Goal: Information Seeking & Learning: Learn about a topic

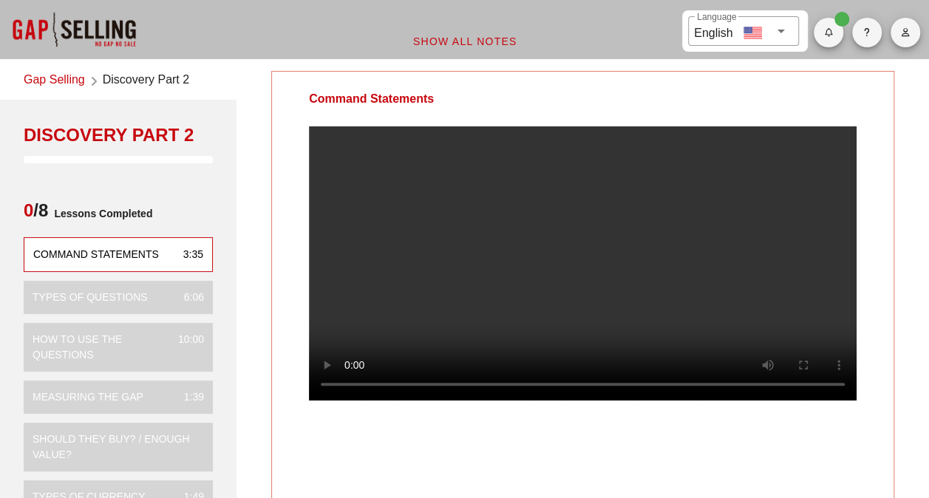
click at [559, 304] on video at bounding box center [582, 263] width 547 height 274
click at [541, 295] on video at bounding box center [582, 263] width 547 height 274
click at [505, 313] on video at bounding box center [582, 263] width 547 height 274
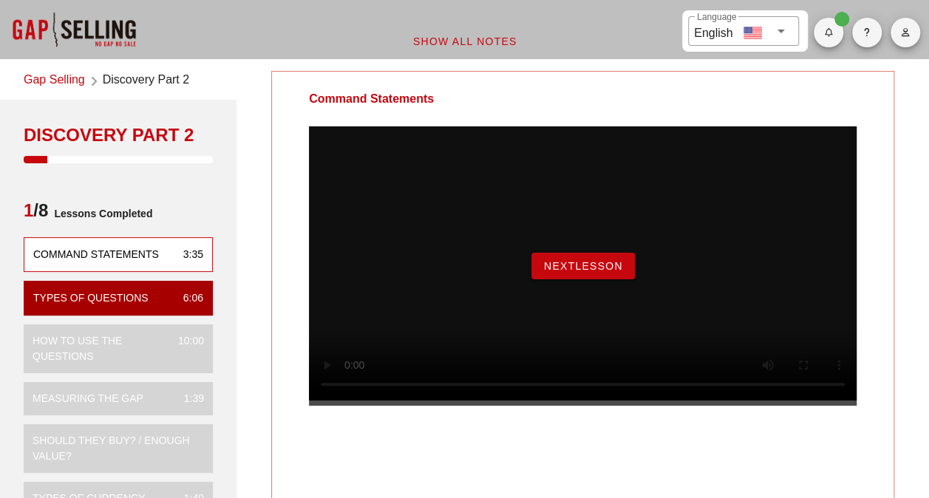
click at [569, 272] on span "NextLesson" at bounding box center [583, 266] width 80 height 12
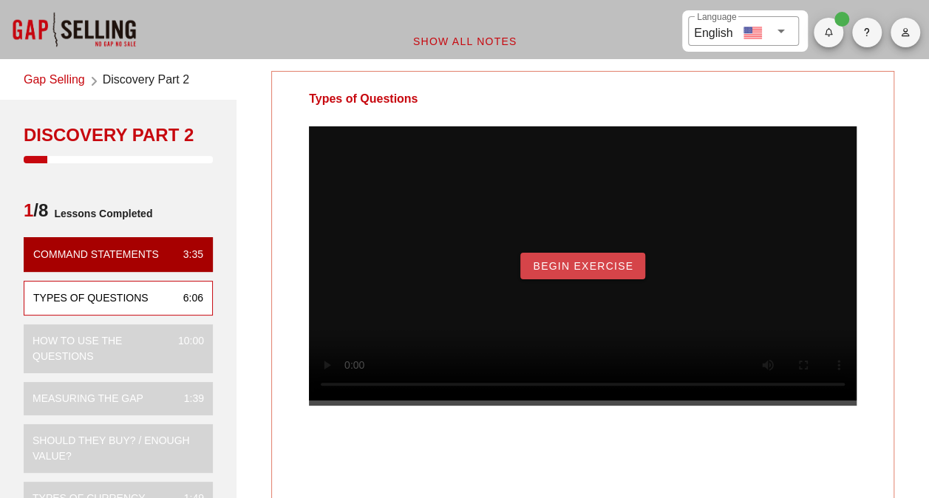
click at [569, 272] on span "Begin Exercise" at bounding box center [582, 266] width 101 height 12
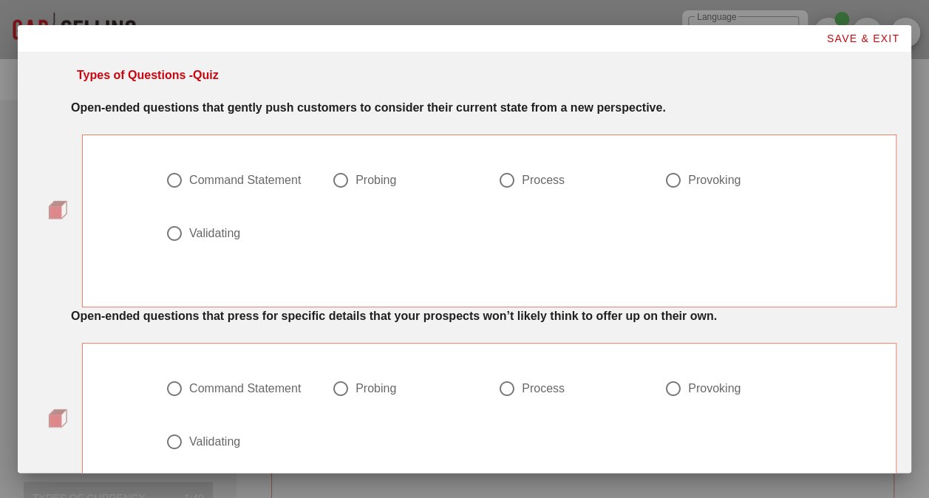
click at [661, 180] on div at bounding box center [673, 180] width 25 height 25
radio input "true"
click at [333, 175] on div at bounding box center [340, 180] width 25 height 25
radio input "true"
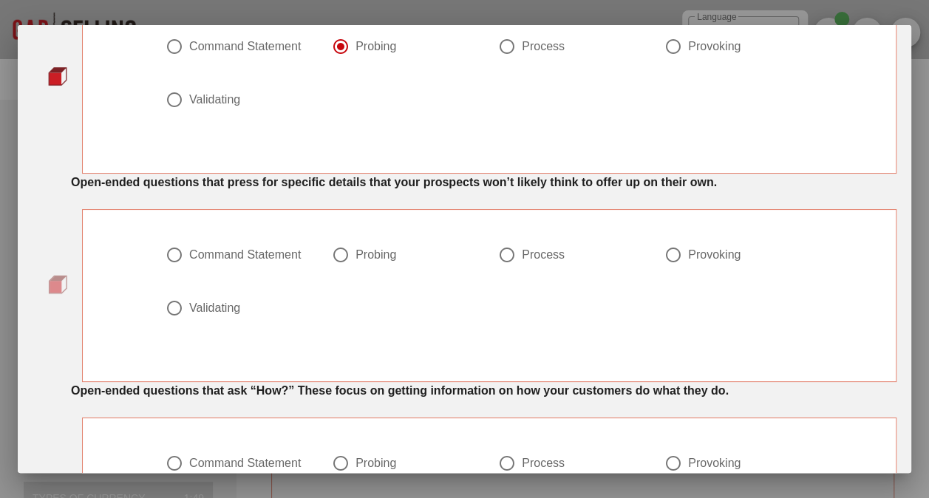
scroll to position [148, 0]
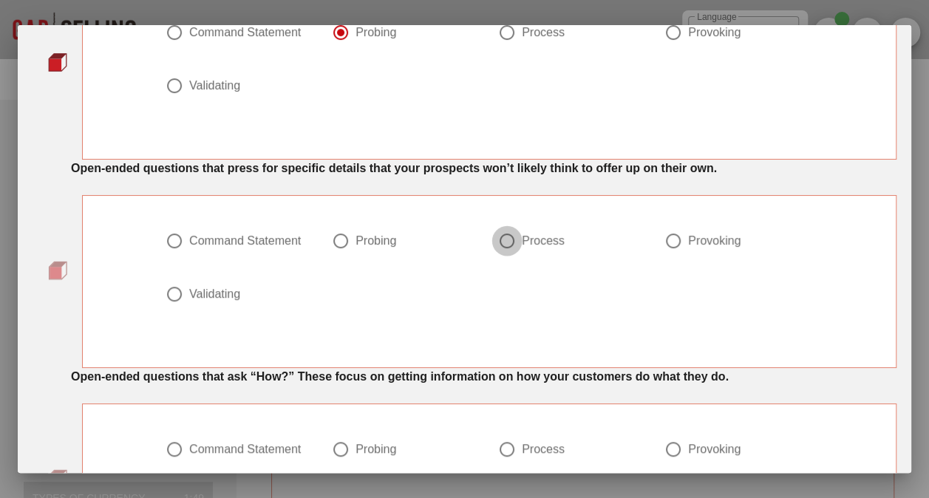
click at [502, 244] on div at bounding box center [506, 240] width 25 height 25
click at [663, 239] on div at bounding box center [673, 240] width 25 height 25
radio input "false"
radio input "true"
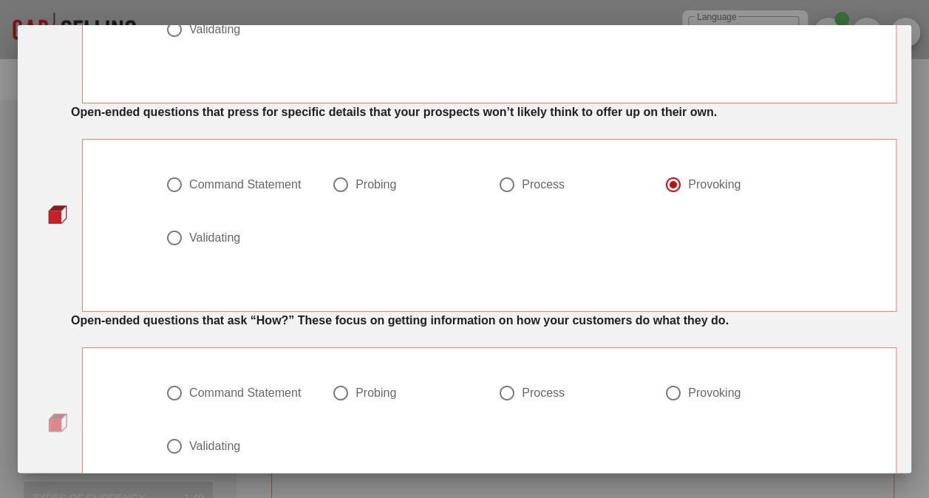
scroll to position [222, 0]
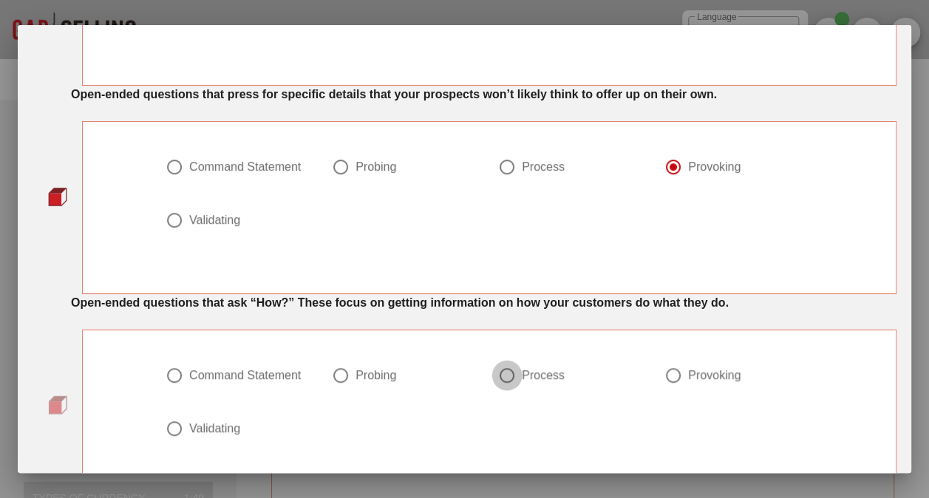
click at [508, 375] on div at bounding box center [506, 375] width 25 height 25
radio input "true"
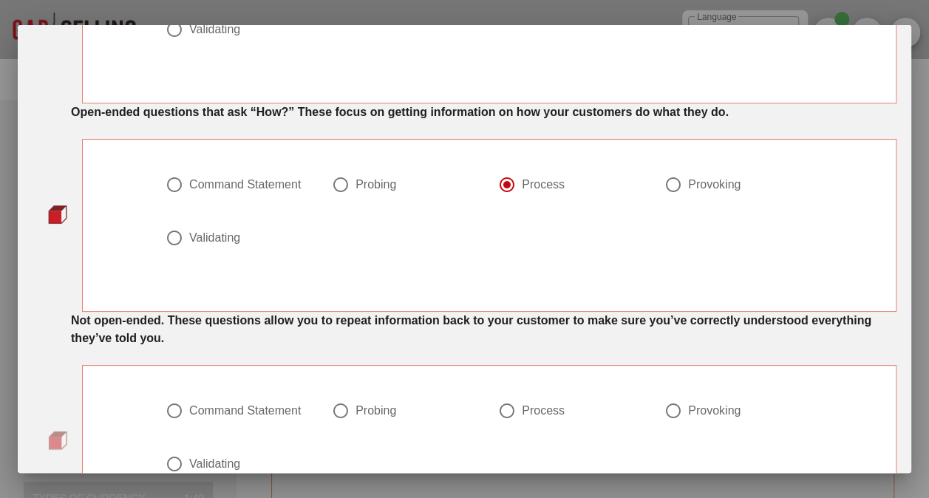
scroll to position [443, 0]
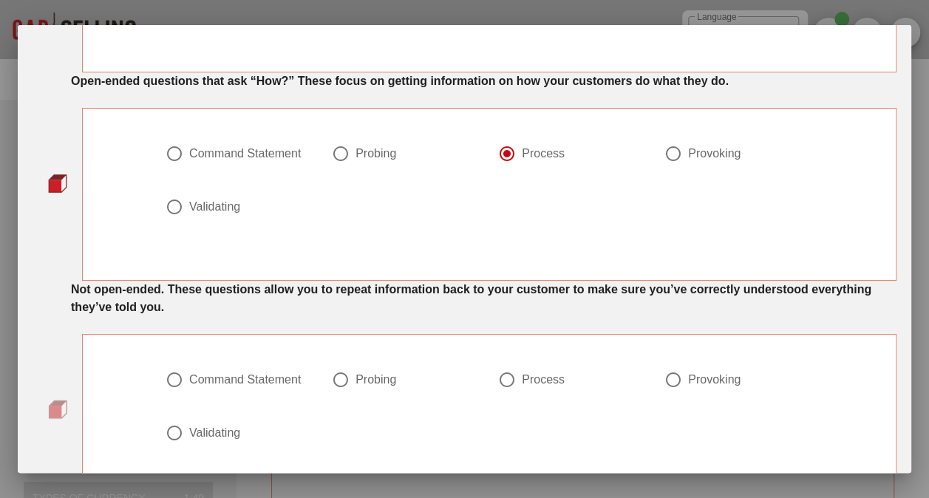
click at [165, 429] on div at bounding box center [174, 432] width 25 height 25
radio input "true"
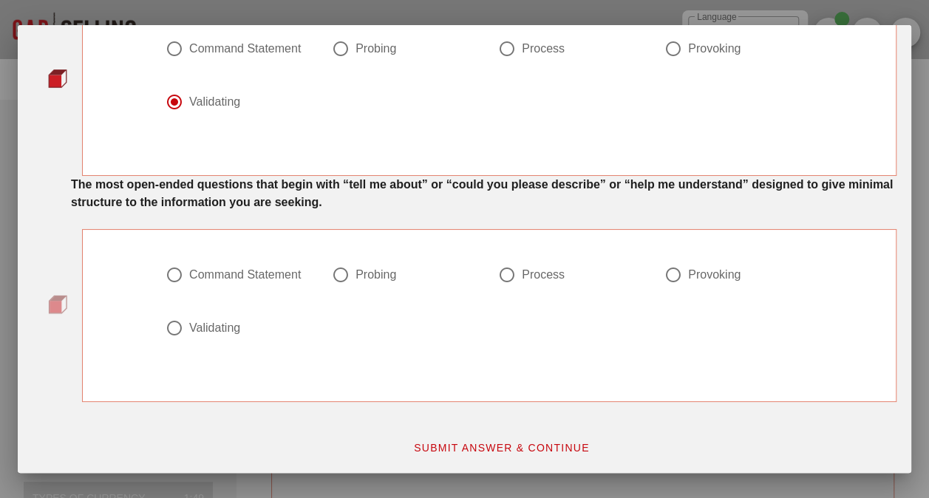
scroll to position [700, 0]
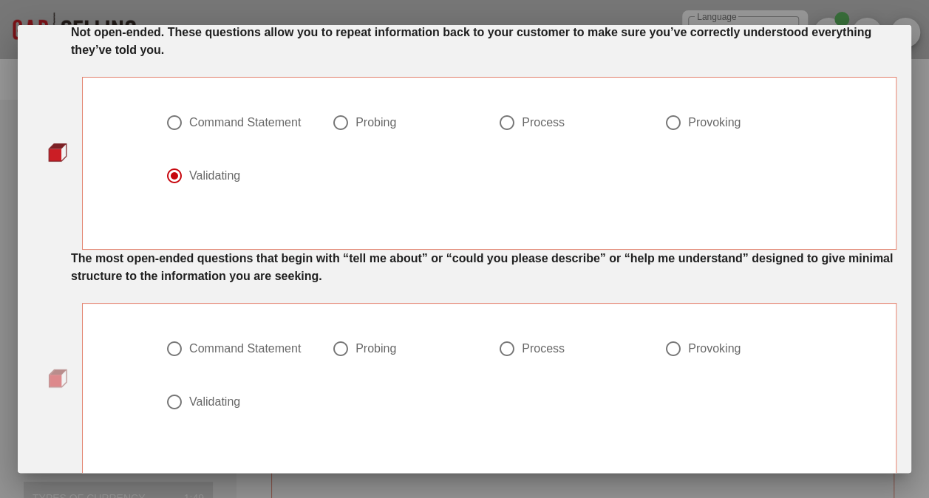
click at [494, 345] on div at bounding box center [506, 348] width 25 height 25
radio input "true"
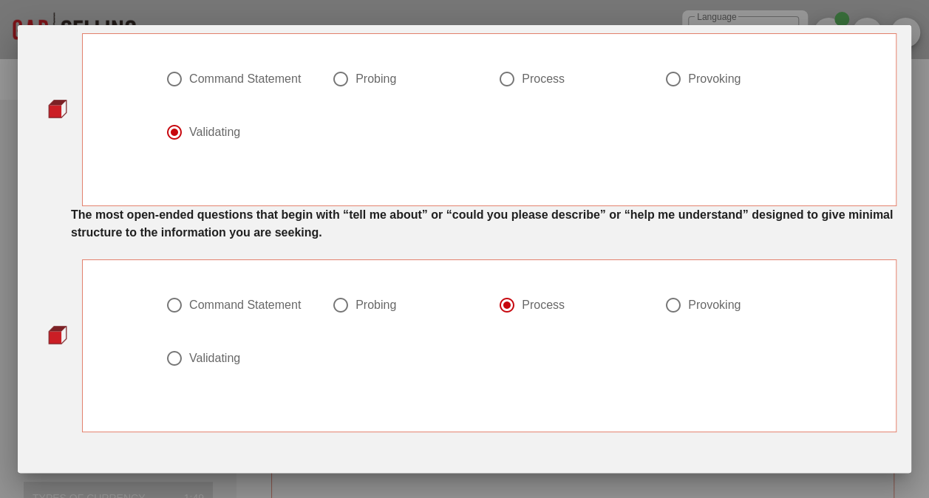
scroll to position [774, 0]
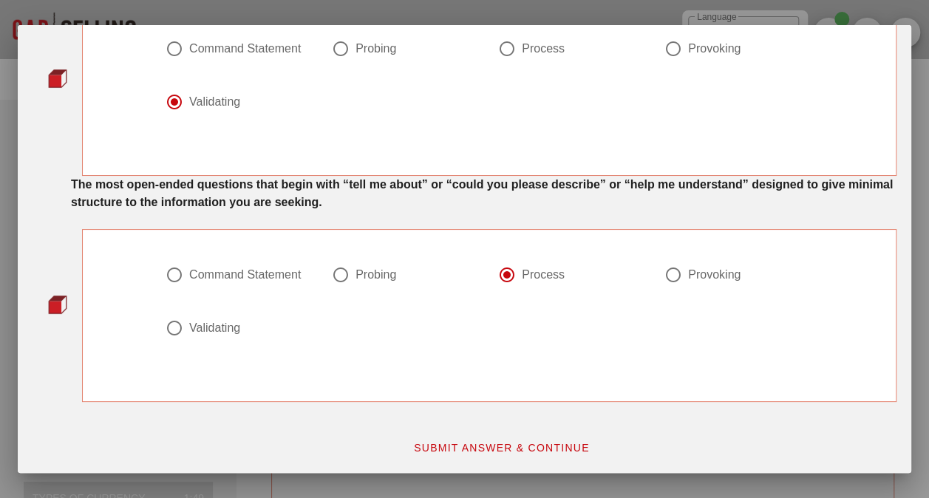
click at [474, 448] on span "SUBMIT ANSWER & CONTINUE" at bounding box center [501, 448] width 177 height 12
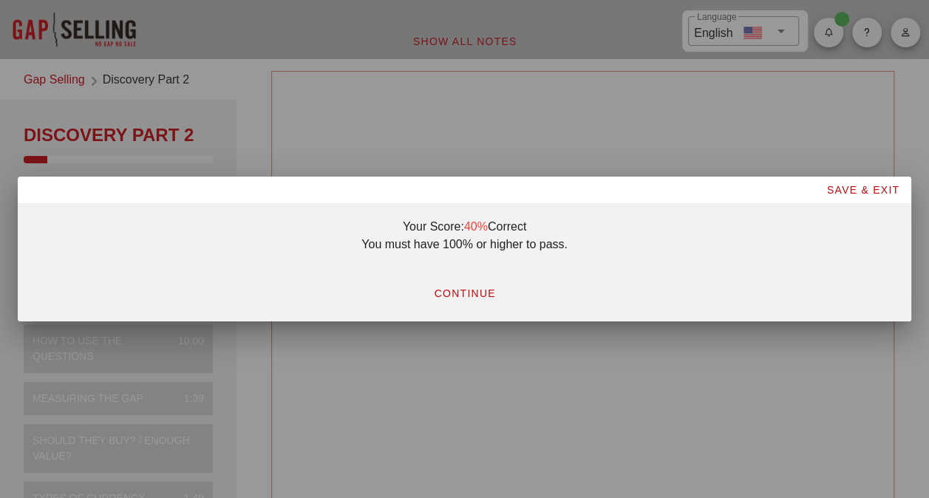
click at [844, 189] on span "SAVE & EXIT" at bounding box center [862, 190] width 74 height 12
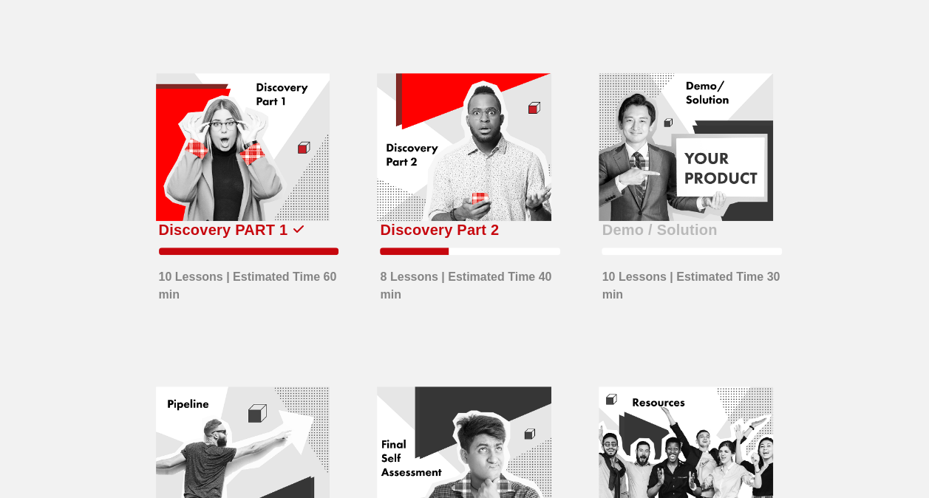
click at [472, 220] on div at bounding box center [464, 146] width 174 height 147
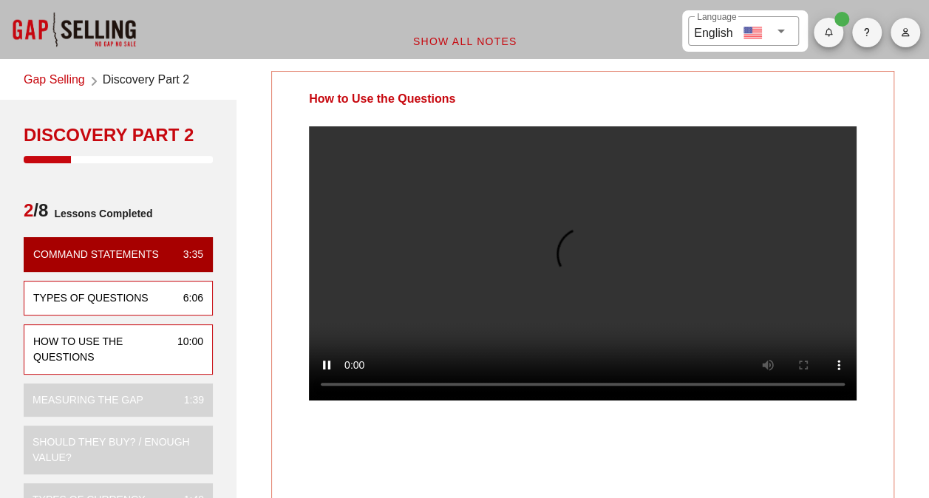
click at [148, 300] on div "Types of Questions 6:06" at bounding box center [118, 298] width 189 height 35
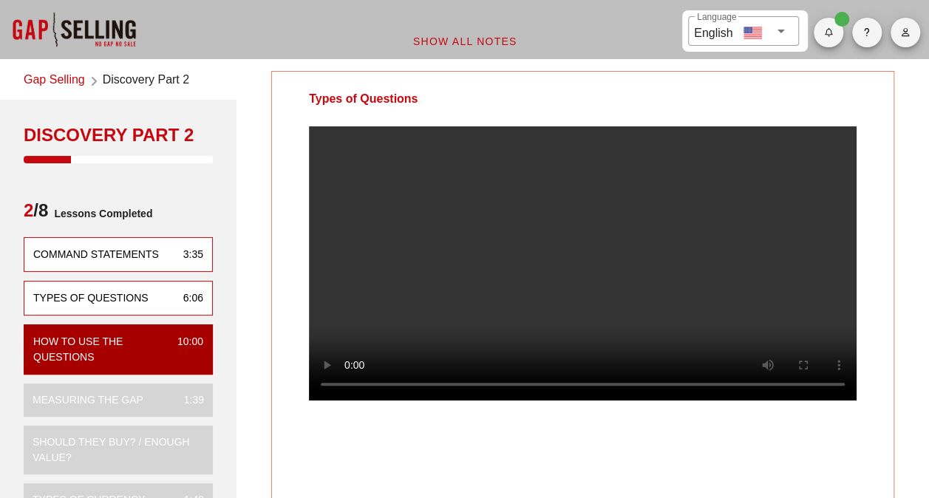
click at [123, 254] on div "Command Statements" at bounding box center [96, 255] width 126 height 16
click at [119, 293] on div "Types of Questions" at bounding box center [90, 298] width 115 height 16
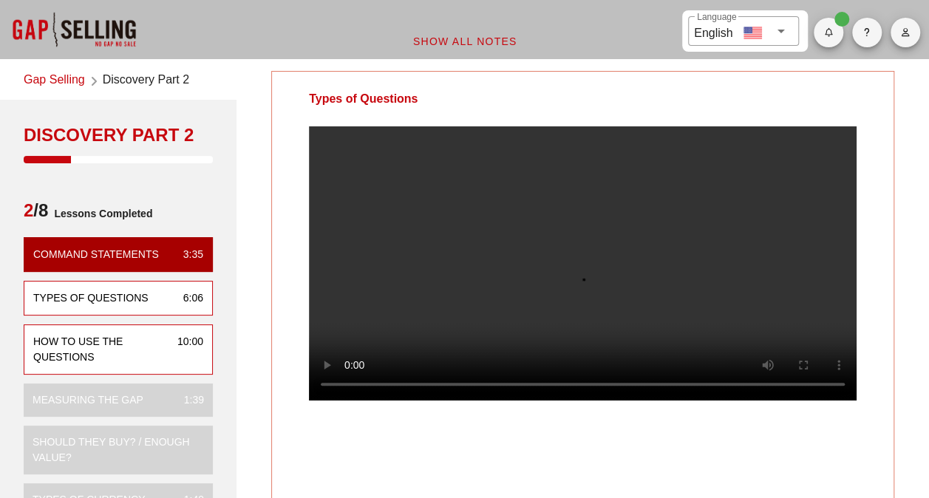
click at [96, 347] on div "How to Use the Questions" at bounding box center [99, 349] width 132 height 31
click at [103, 304] on div "Types of Questions 6:06" at bounding box center [118, 298] width 189 height 35
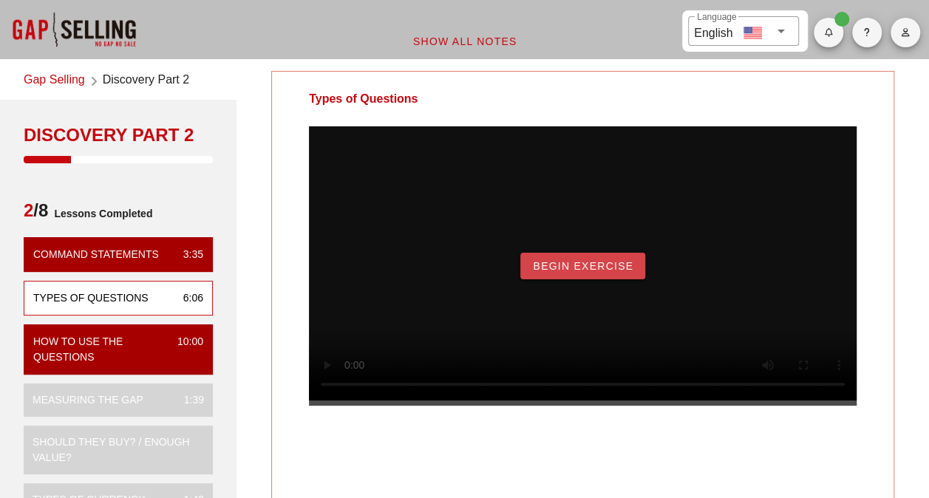
click at [600, 279] on button "Begin Exercise" at bounding box center [582, 266] width 125 height 27
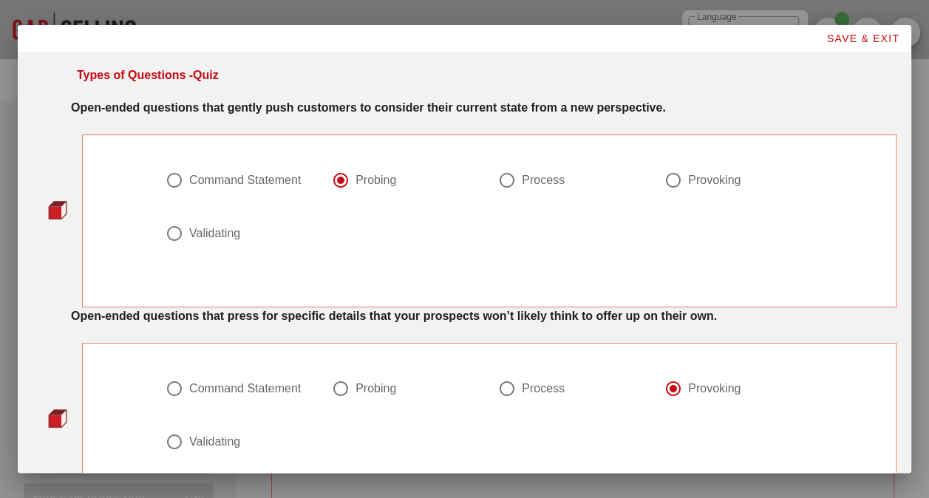
click at [162, 177] on div at bounding box center [174, 180] width 25 height 25
radio input "true"
click at [174, 391] on div at bounding box center [174, 388] width 25 height 25
radio input "true"
click at [340, 179] on div at bounding box center [340, 180] width 25 height 25
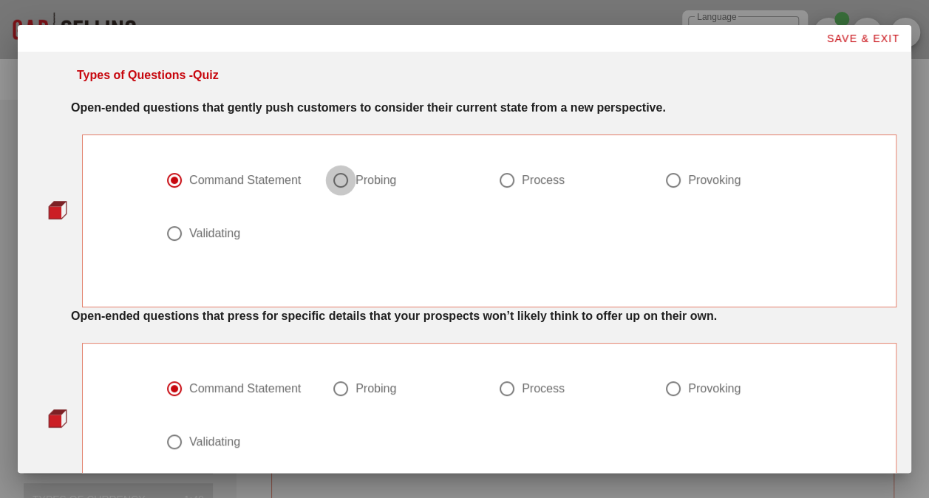
radio input "false"
radio input "true"
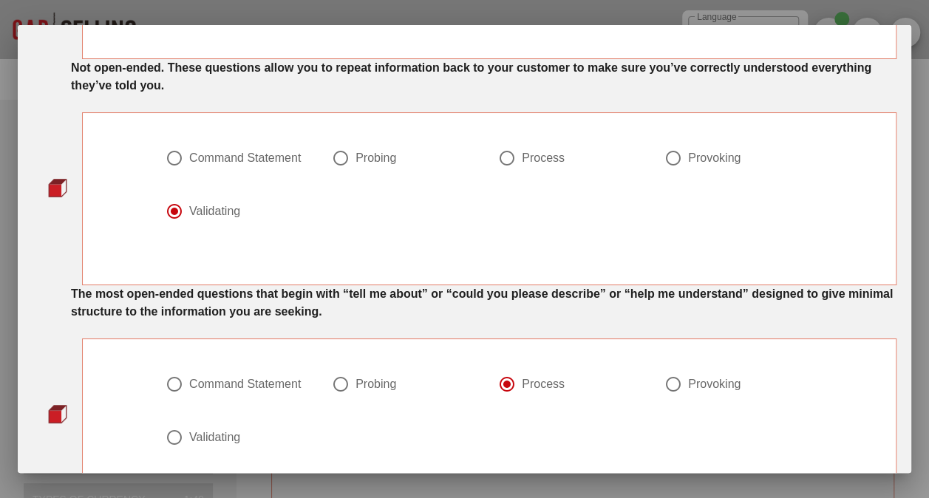
scroll to position [739, 0]
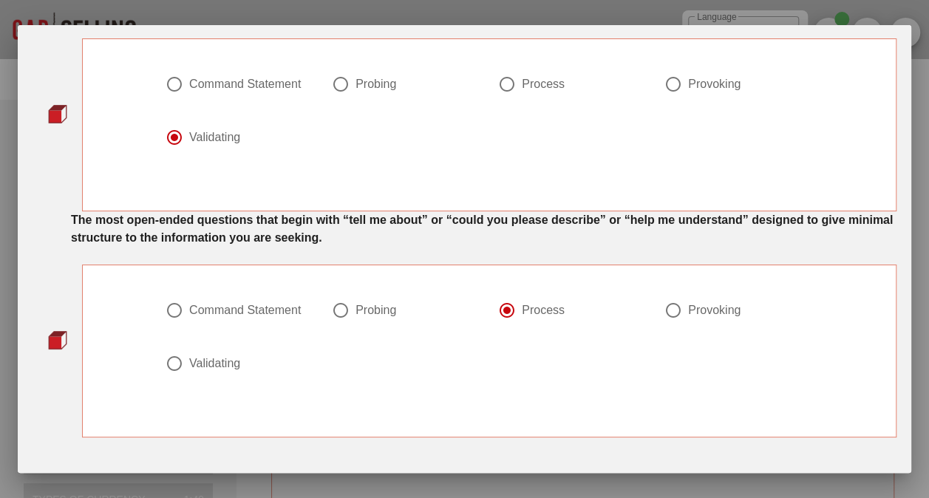
click at [170, 306] on div at bounding box center [174, 310] width 25 height 25
radio input "true"
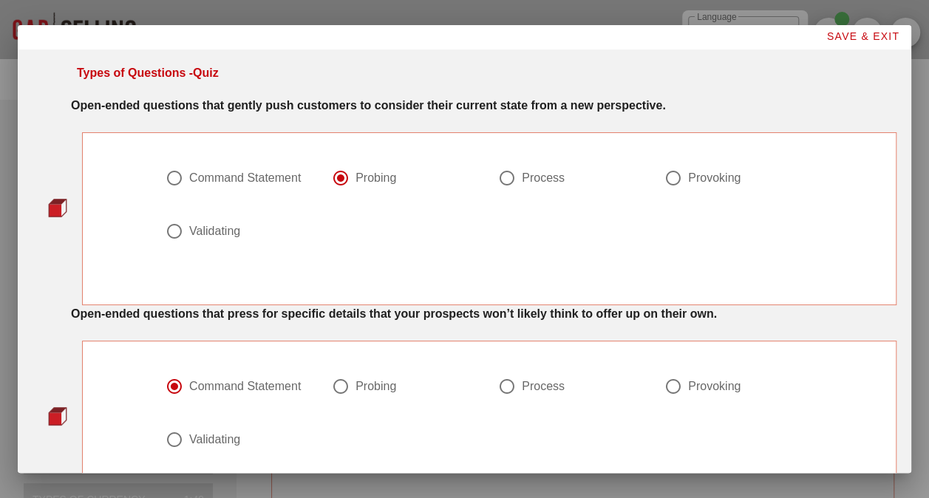
scroll to position [0, 0]
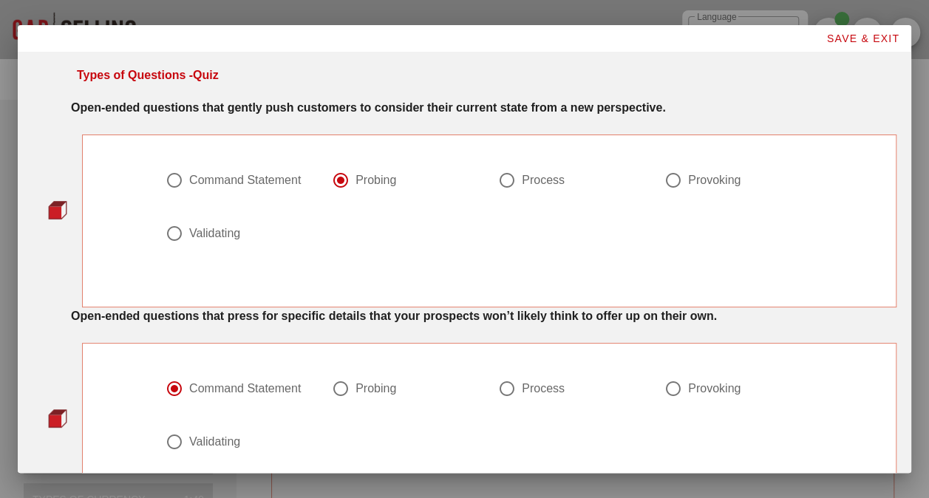
click at [503, 389] on div at bounding box center [506, 388] width 25 height 25
radio input "false"
radio input "true"
click at [328, 393] on div at bounding box center [340, 388] width 25 height 25
radio input "true"
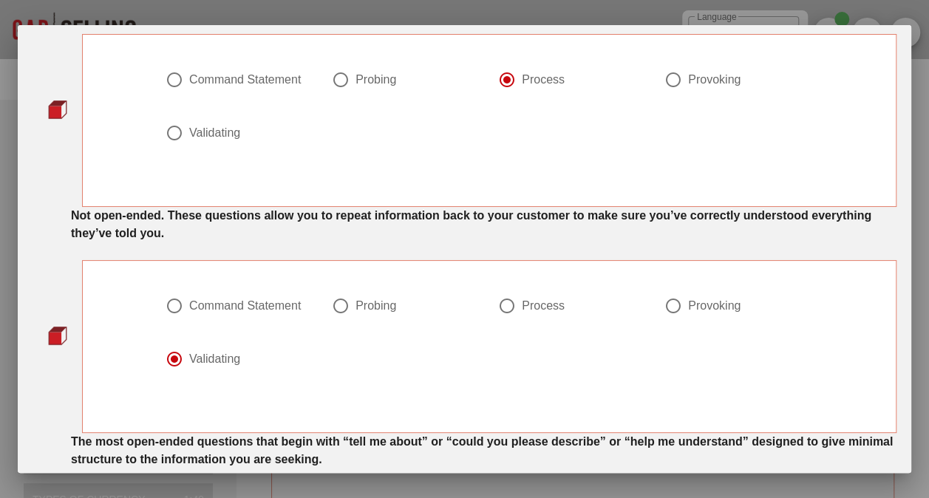
scroll to position [369, 0]
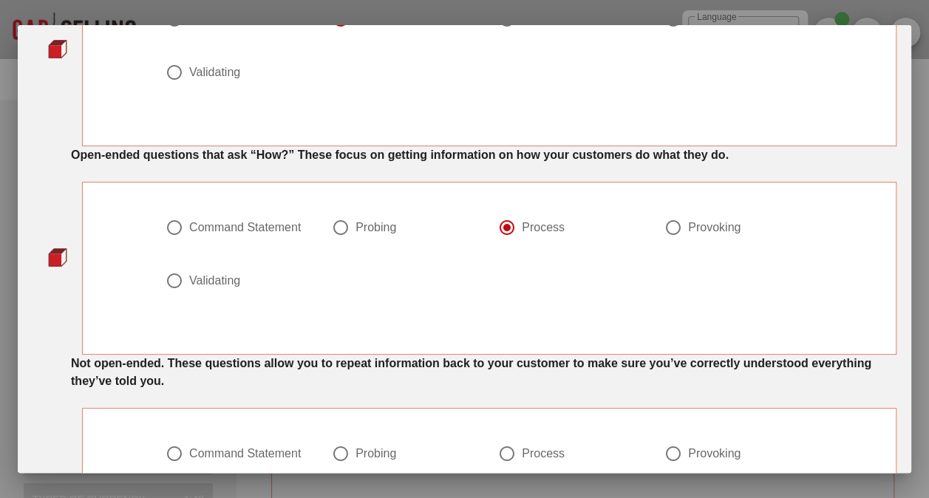
click at [665, 226] on div at bounding box center [673, 227] width 25 height 25
radio input "false"
radio input "true"
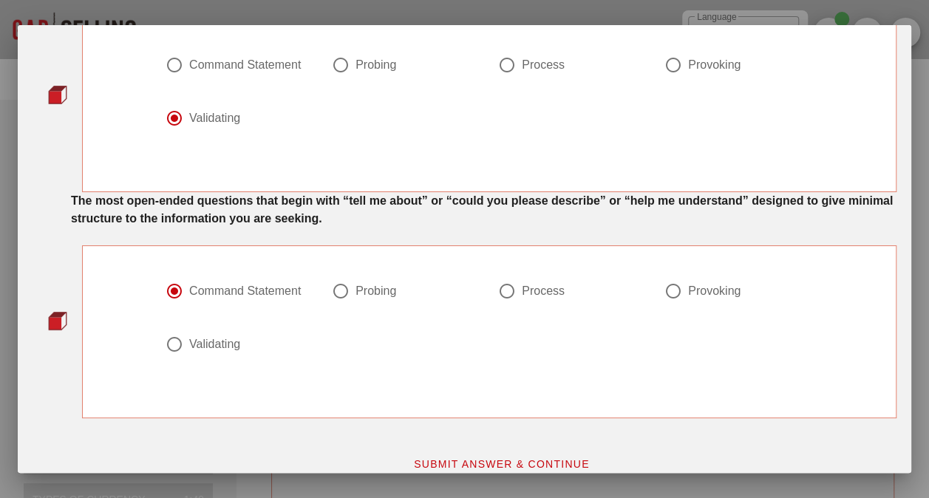
scroll to position [774, 0]
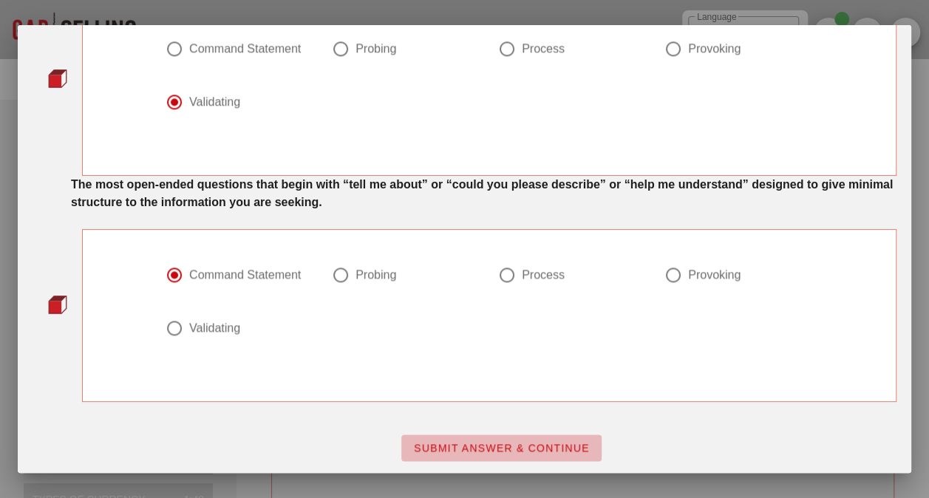
click at [467, 446] on span "SUBMIT ANSWER & CONTINUE" at bounding box center [501, 448] width 177 height 12
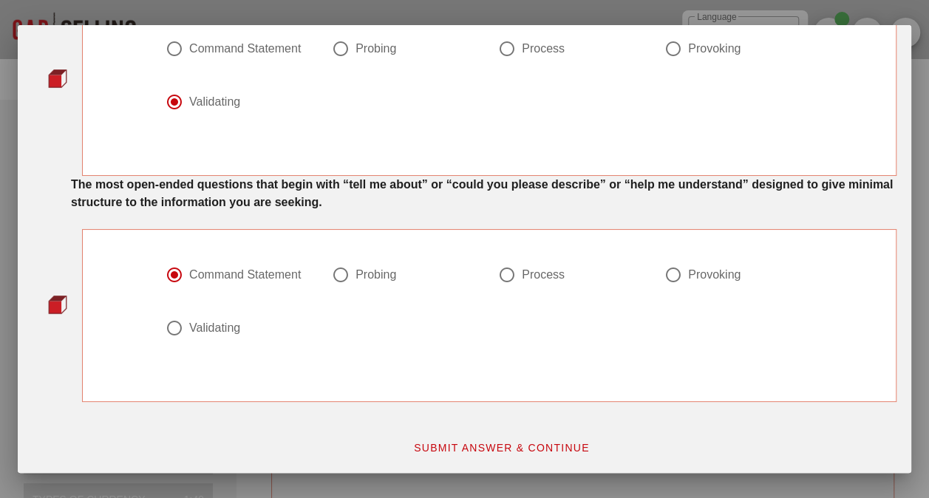
scroll to position [0, 0]
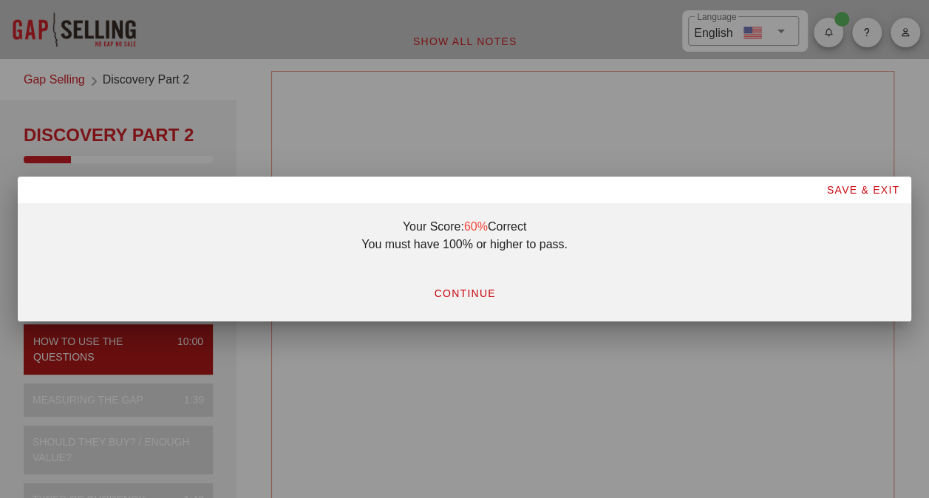
click at [471, 285] on button "CONTINUE" at bounding box center [464, 293] width 86 height 27
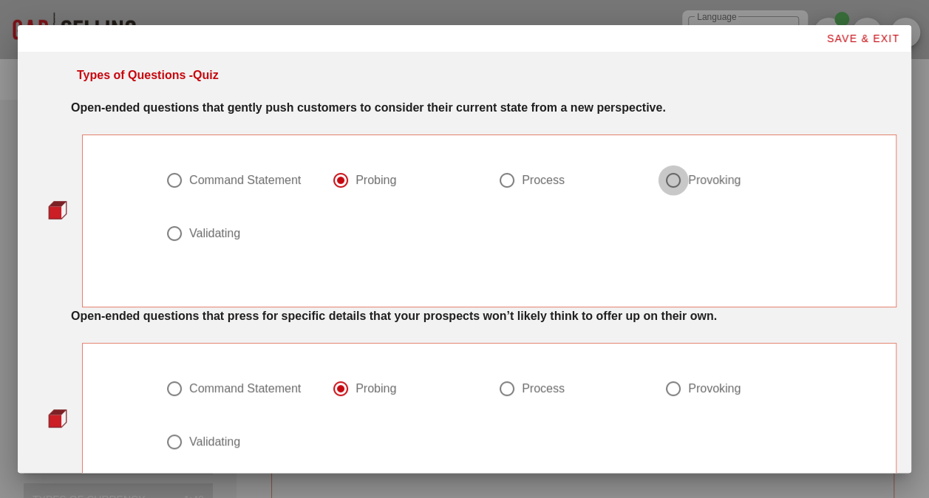
click at [671, 185] on div at bounding box center [673, 180] width 25 height 25
radio input "false"
radio input "true"
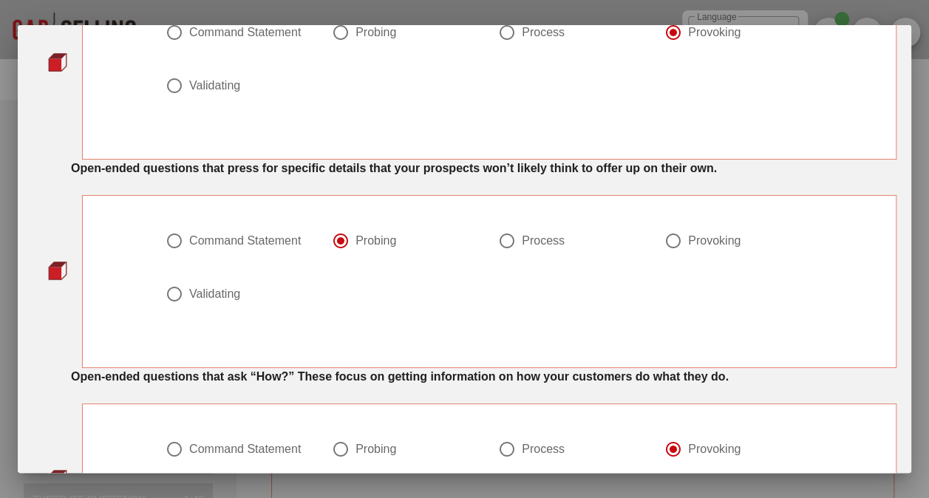
scroll to position [222, 0]
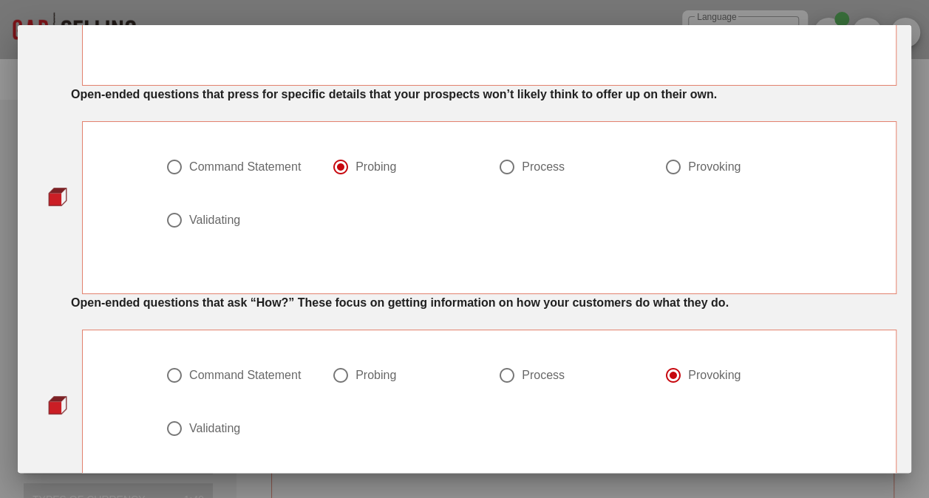
click at [505, 372] on div at bounding box center [506, 375] width 25 height 25
radio input "true"
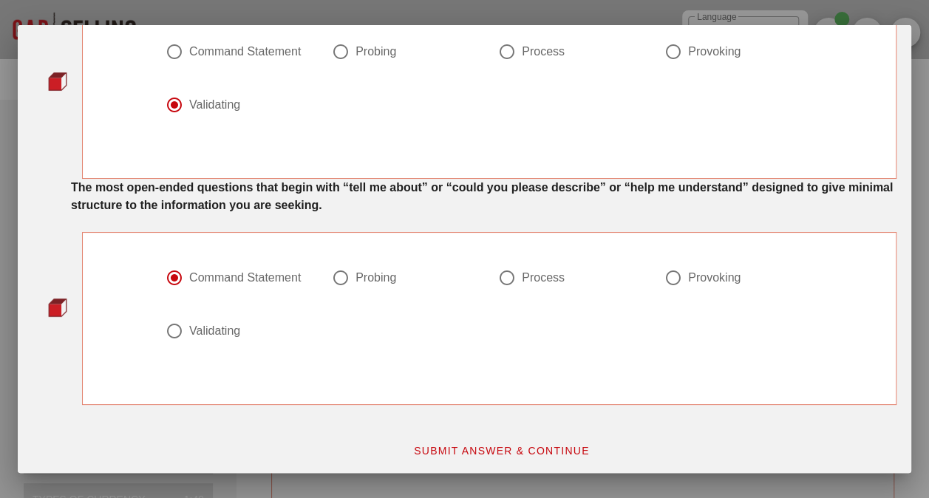
scroll to position [774, 0]
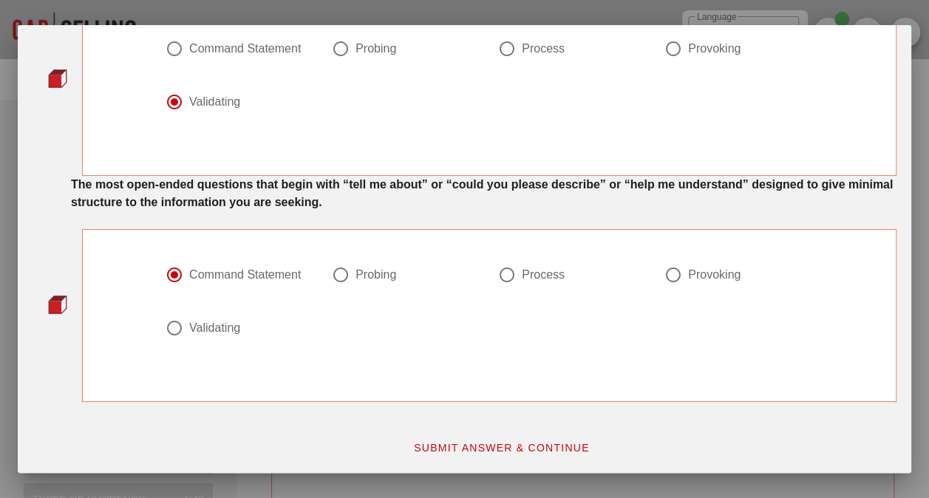
click at [512, 446] on span "SUBMIT ANSWER & CONTINUE" at bounding box center [501, 448] width 177 height 12
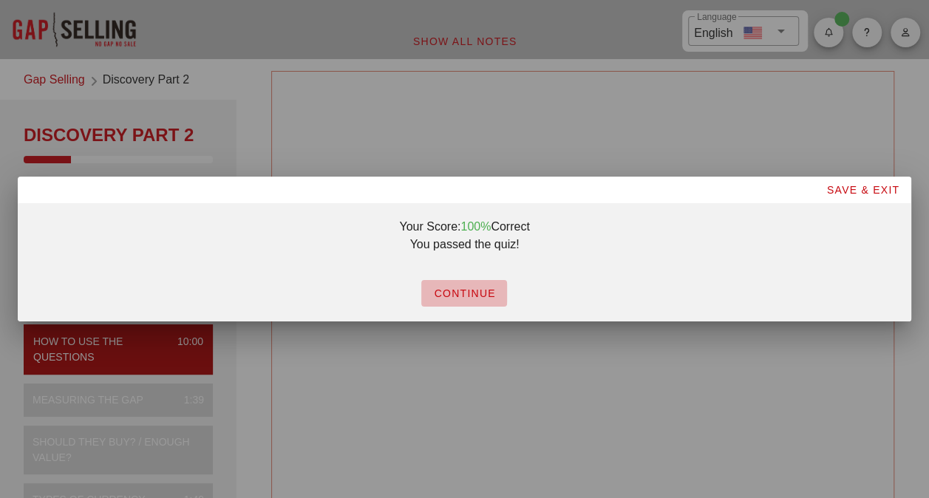
click at [480, 297] on span "CONTINUE" at bounding box center [464, 293] width 62 height 12
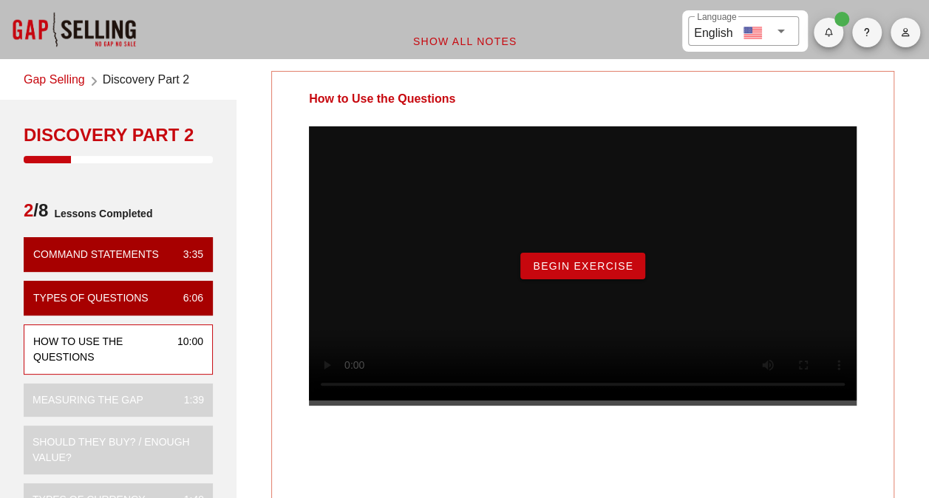
click at [559, 272] on span "Begin Exercise" at bounding box center [582, 266] width 101 height 12
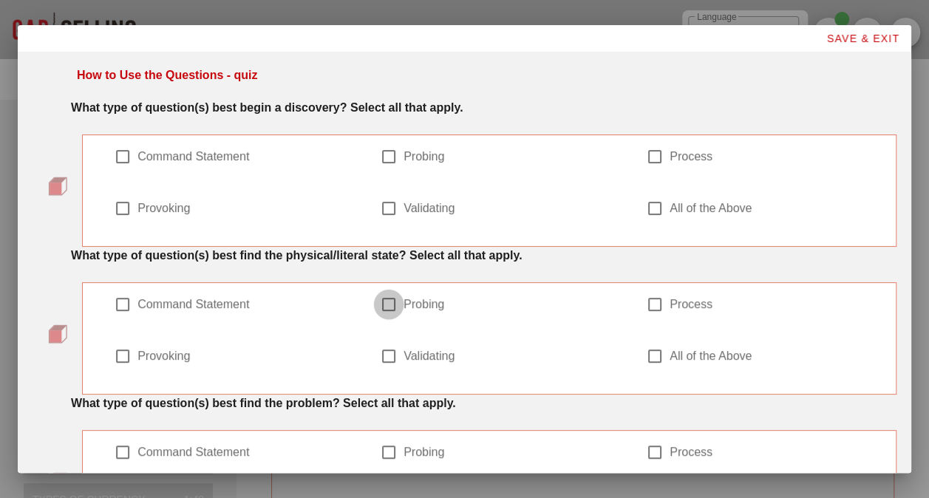
click at [376, 292] on div at bounding box center [388, 304] width 25 height 25
checkbox input "true"
click at [642, 292] on div at bounding box center [654, 304] width 25 height 25
checkbox input "true"
click at [376, 440] on div at bounding box center [388, 452] width 25 height 25
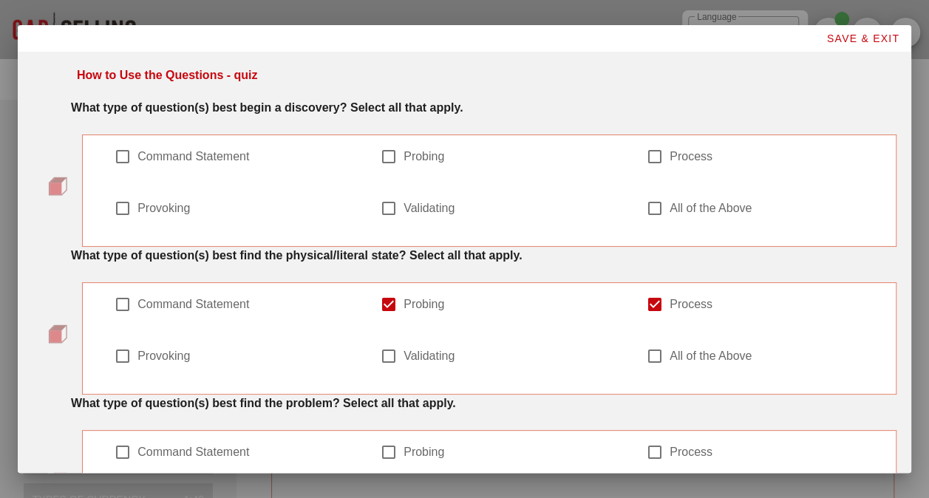
checkbox input "true"
click at [642, 440] on div at bounding box center [654, 452] width 25 height 25
checkbox input "true"
click at [135, 491] on div at bounding box center [122, 503] width 25 height 25
checkbox input "true"
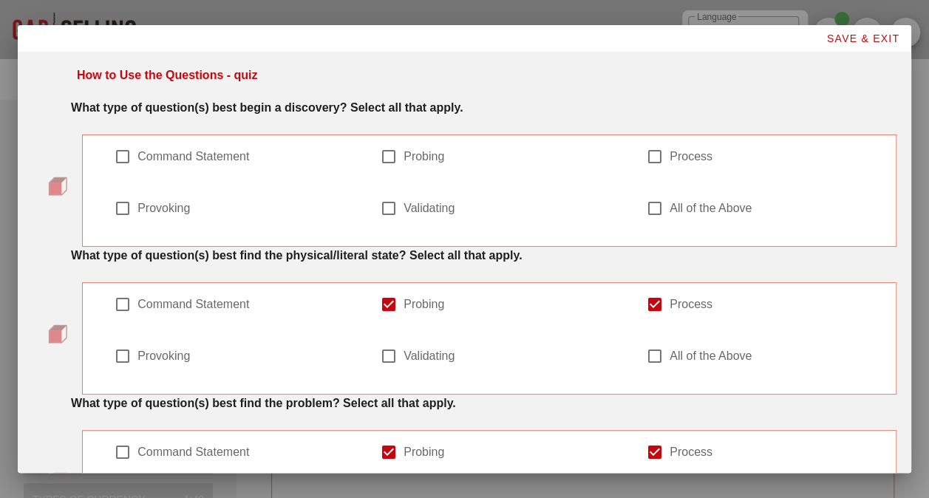
click at [401, 491] on div at bounding box center [388, 503] width 25 height 25
checkbox input "true"
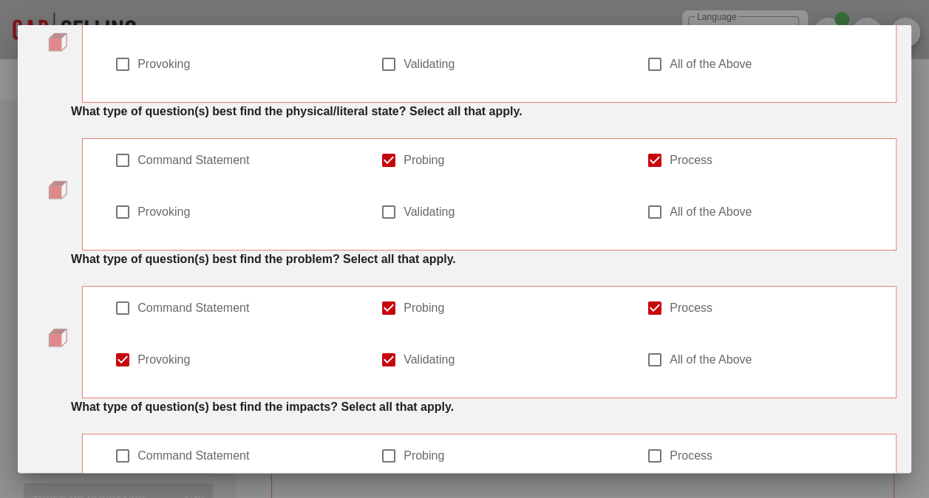
scroll to position [148, 0]
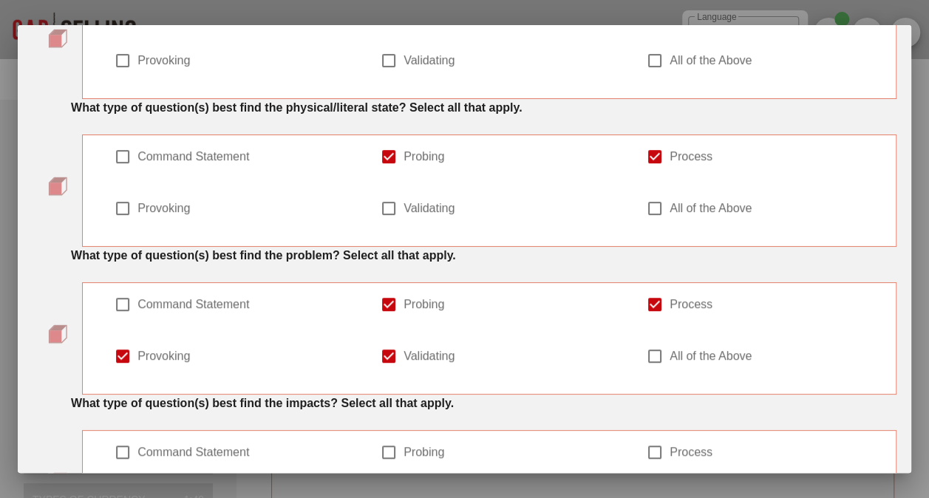
click at [135, 491] on div at bounding box center [122, 503] width 25 height 25
checkbox input "true"
click at [376, 440] on div at bounding box center [388, 452] width 25 height 25
checkbox input "true"
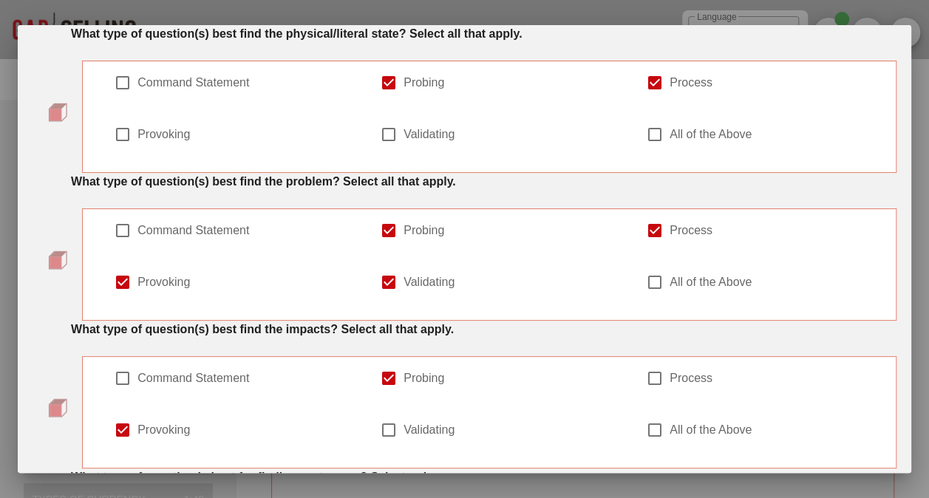
checkbox input "true"
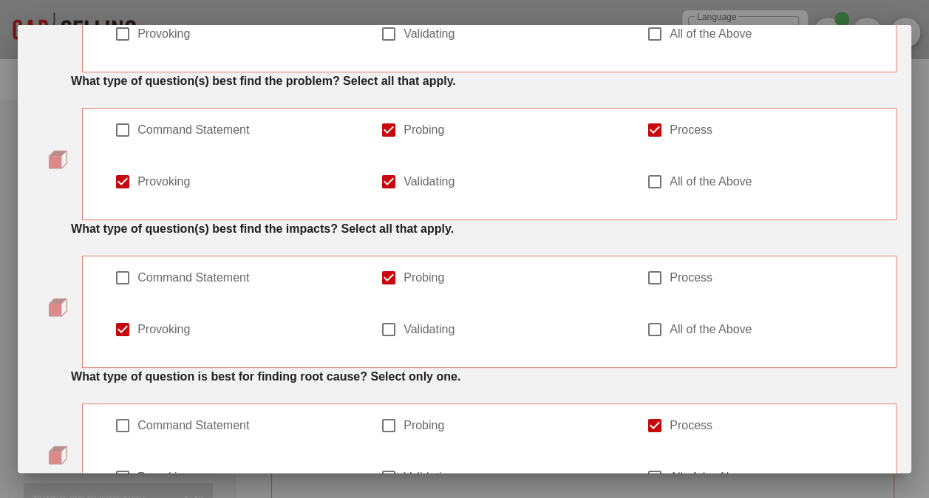
scroll to position [344, 0]
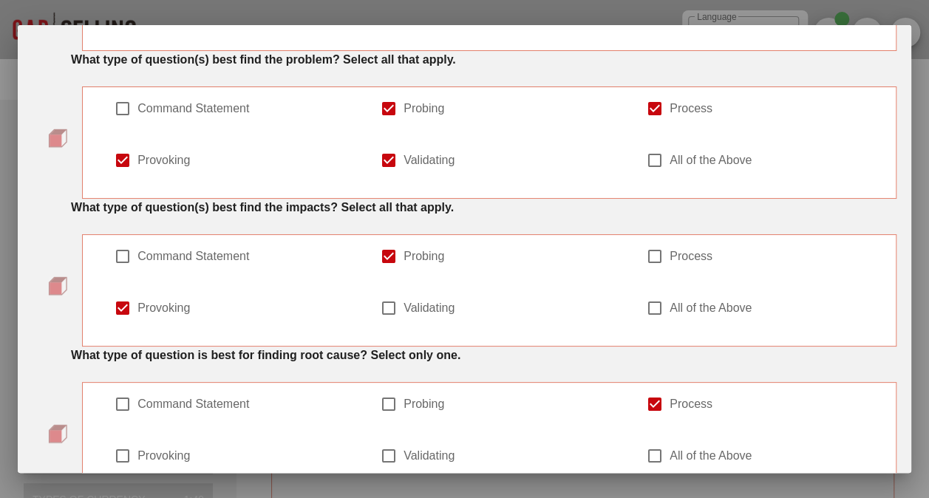
checkbox input "true"
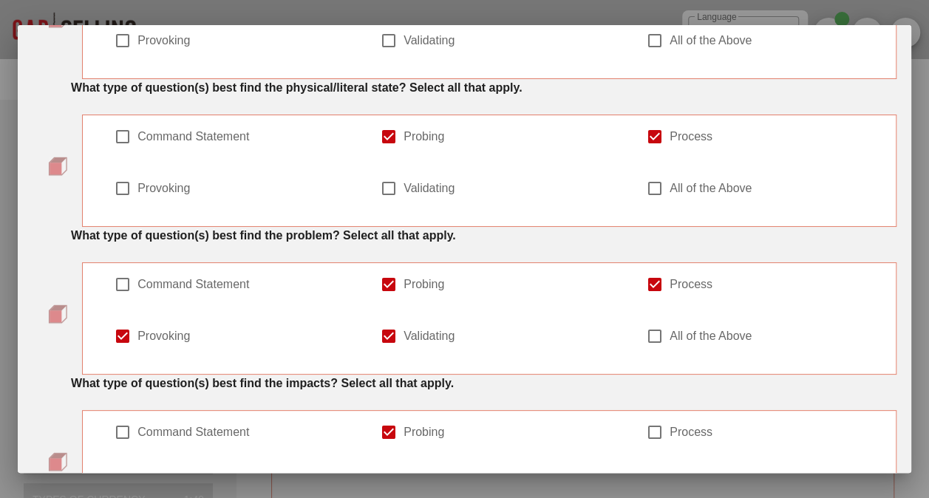
scroll to position [0, 0]
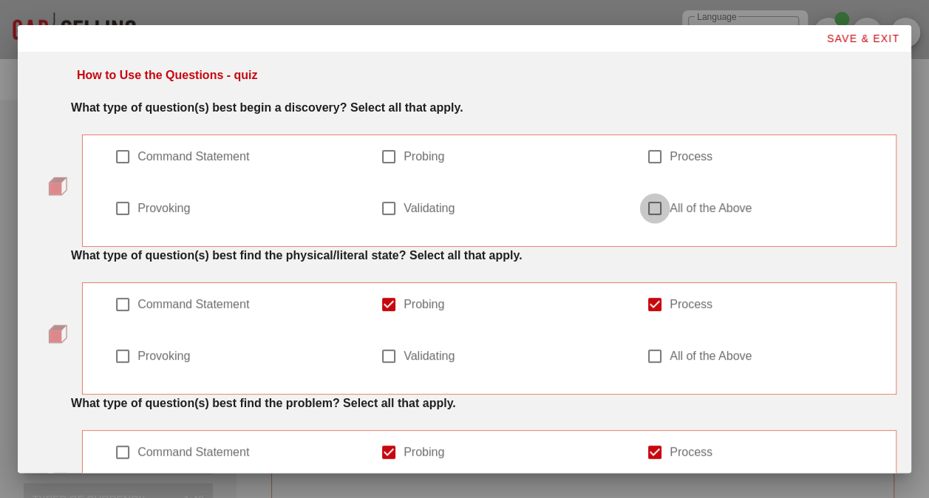
click at [667, 196] on div at bounding box center [654, 208] width 25 height 25
checkbox input "true"
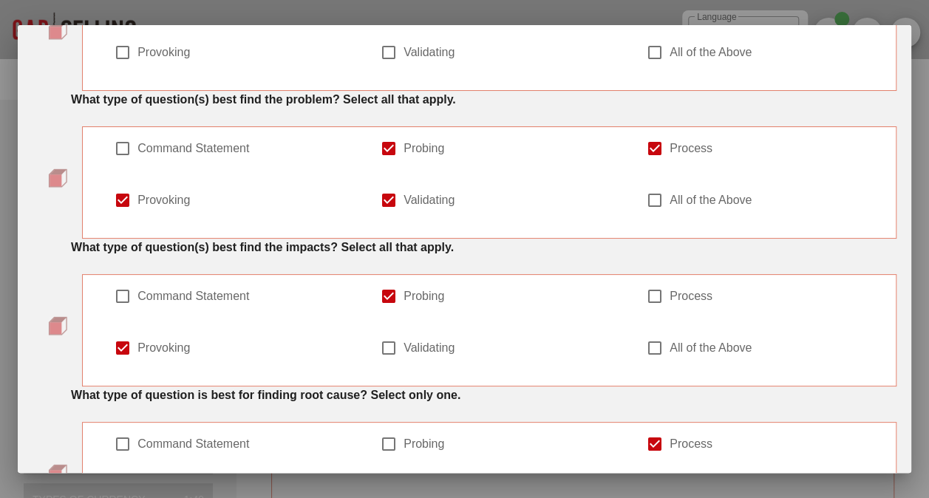
scroll to position [344, 0]
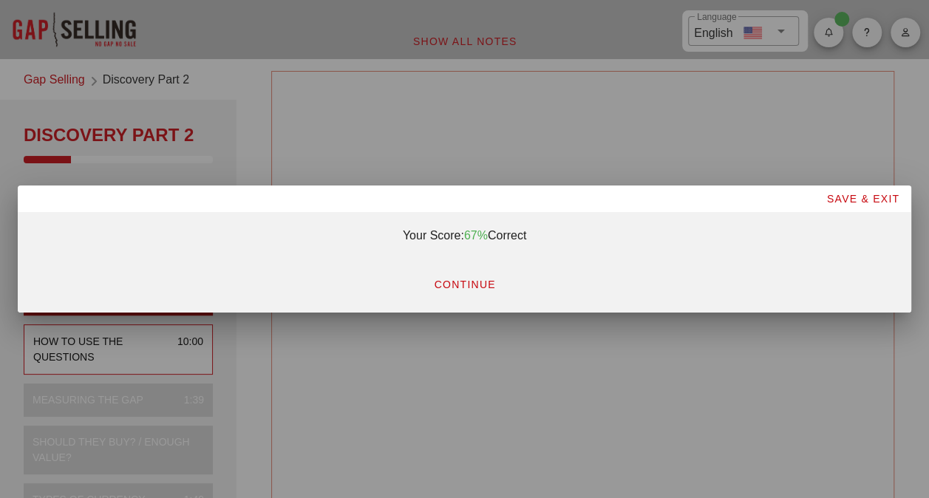
scroll to position [0, 0]
click at [434, 286] on span "CONTINUE" at bounding box center [464, 285] width 62 height 12
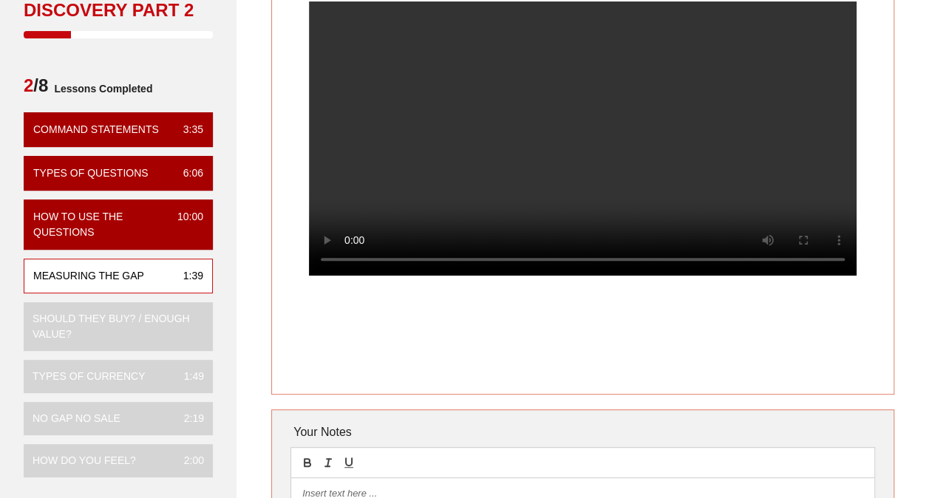
scroll to position [148, 0]
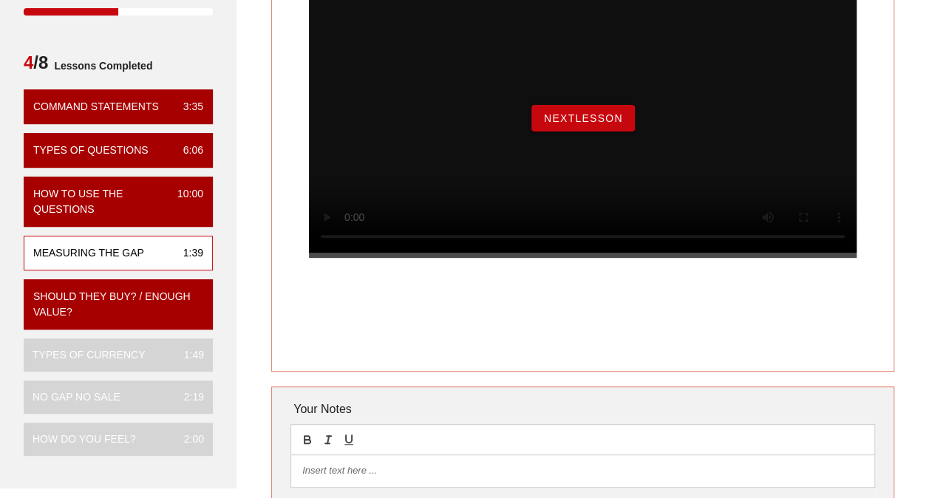
click at [585, 124] on span "NextLesson" at bounding box center [583, 118] width 80 height 12
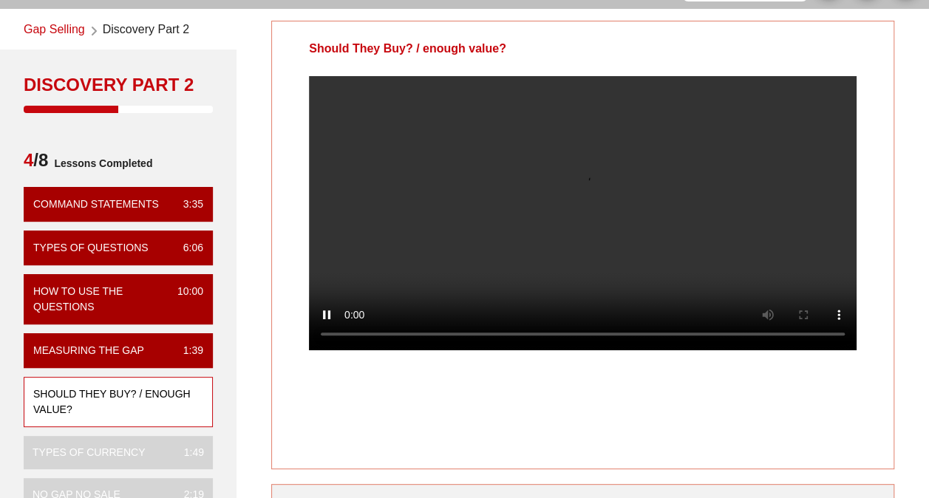
scroll to position [74, 0]
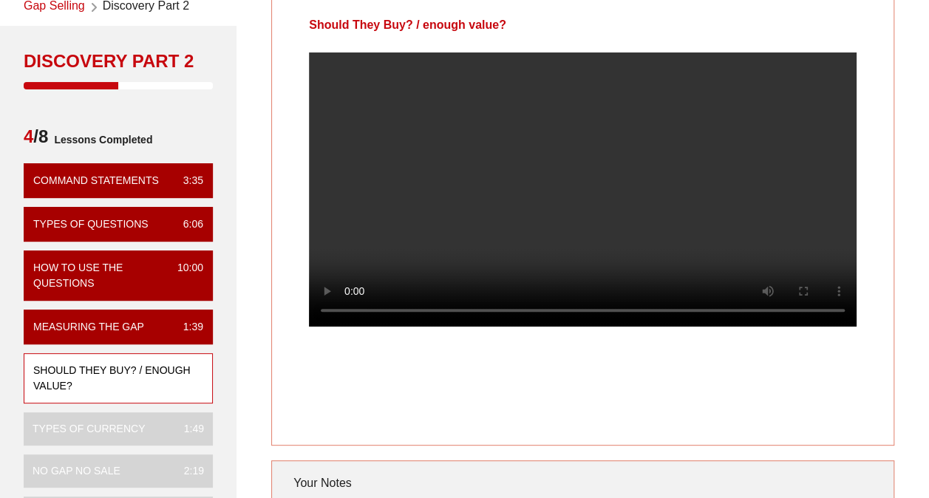
click at [578, 216] on video at bounding box center [582, 189] width 547 height 274
click at [566, 303] on video at bounding box center [582, 189] width 547 height 274
click at [616, 289] on video at bounding box center [582, 189] width 547 height 274
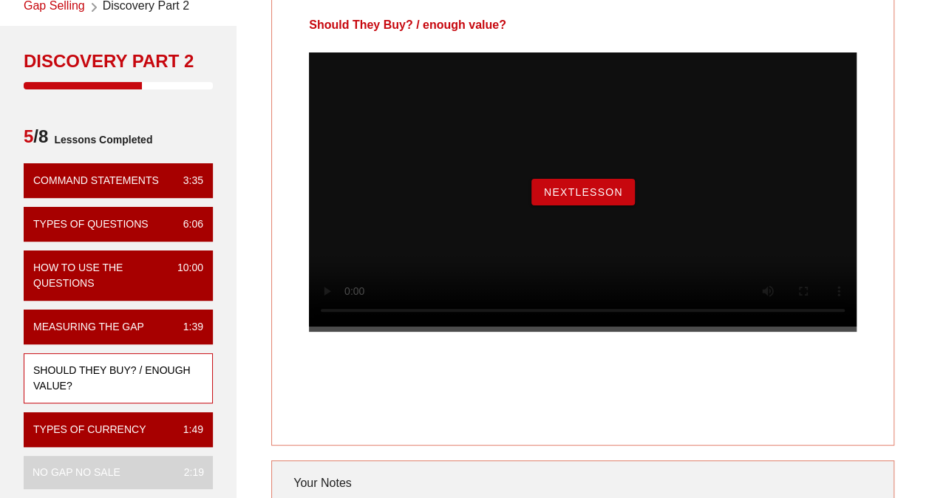
click at [622, 205] on button "NextLesson" at bounding box center [582, 192] width 103 height 27
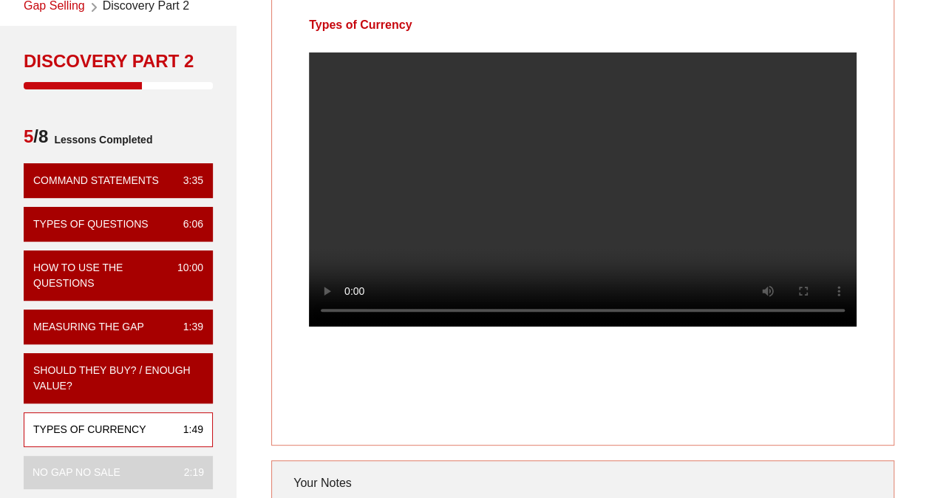
click at [621, 228] on video at bounding box center [582, 189] width 547 height 274
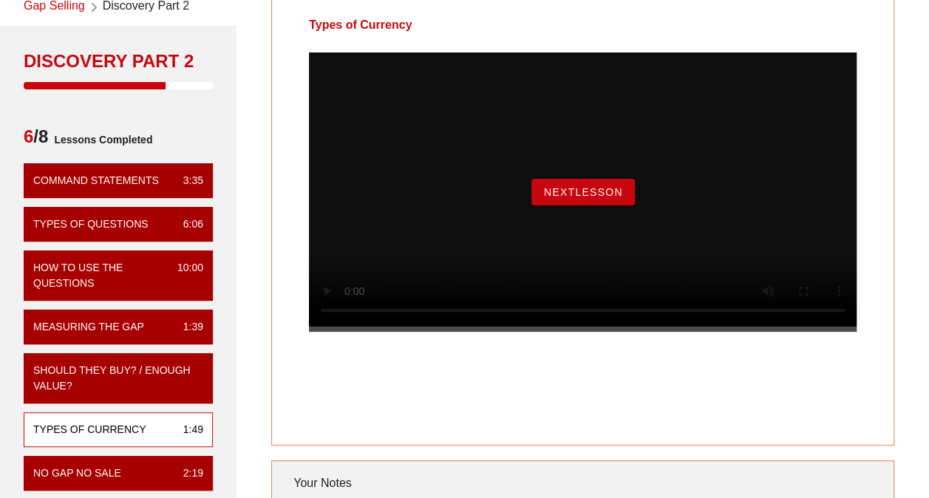
click at [556, 205] on button "NextLesson" at bounding box center [582, 192] width 103 height 27
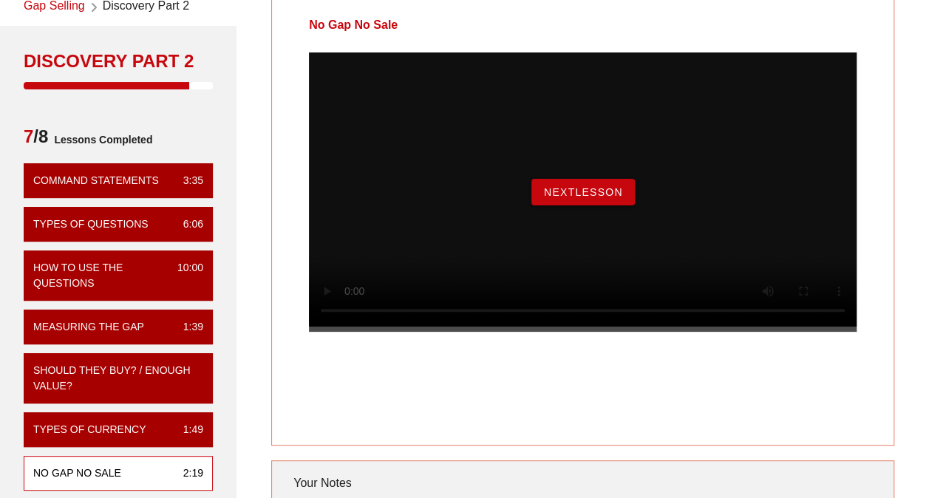
click at [553, 198] on span "NextLesson" at bounding box center [583, 192] width 80 height 12
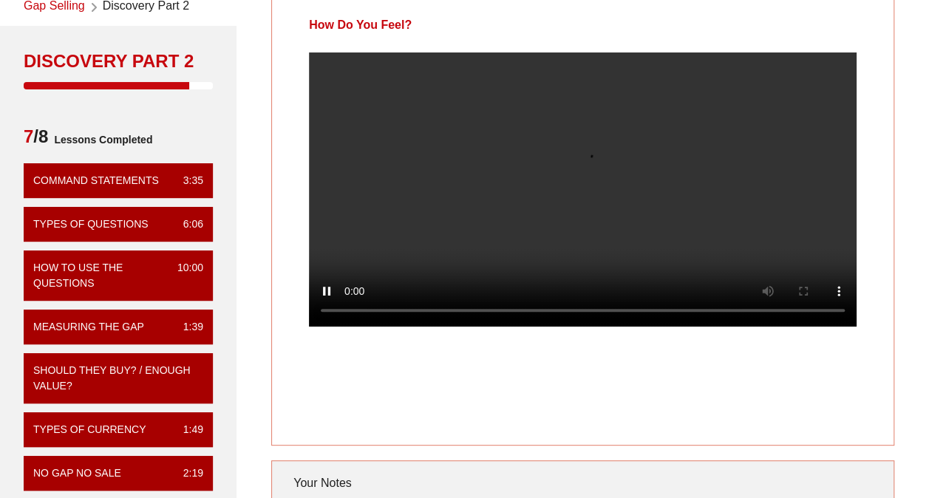
scroll to position [0, 0]
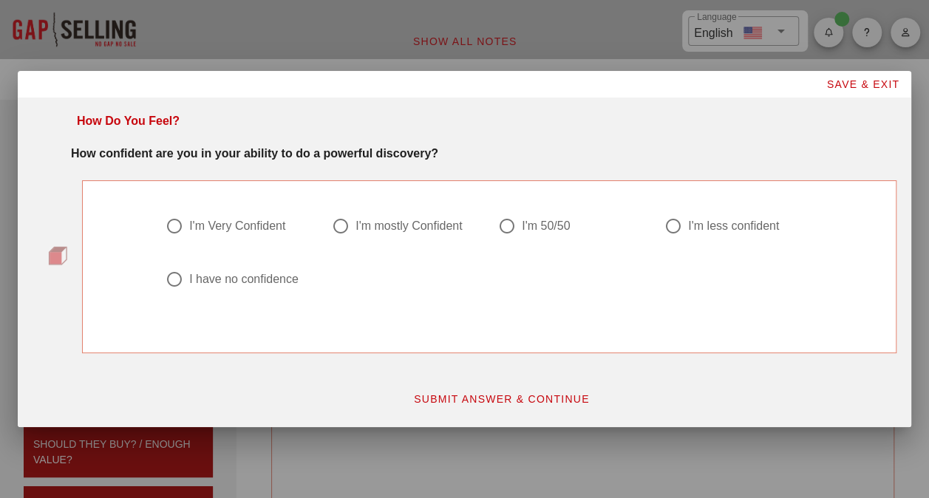
click at [421, 230] on div "I'm mostly Confident" at bounding box center [408, 226] width 106 height 15
radio input "true"
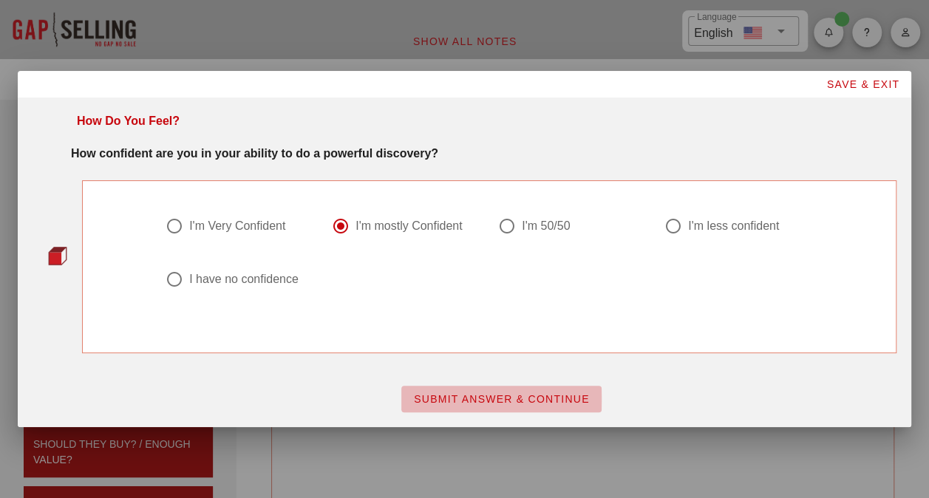
click at [507, 393] on span "SUBMIT ANSWER & CONTINUE" at bounding box center [501, 399] width 177 height 12
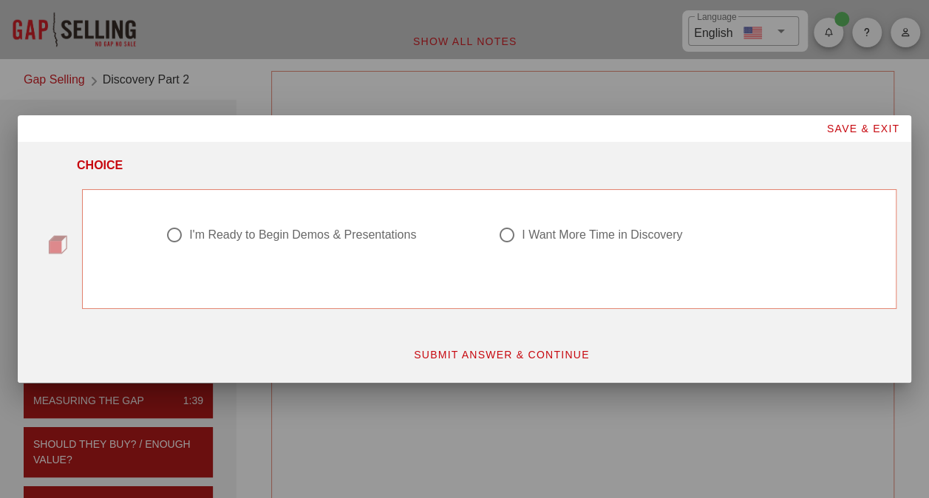
click at [375, 239] on div "I'm Ready to Begin Demos & Presentations" at bounding box center [302, 235] width 227 height 15
radio input "true"
click at [488, 346] on button "SUBMIT ANSWER & CONTINUE" at bounding box center [501, 354] width 200 height 27
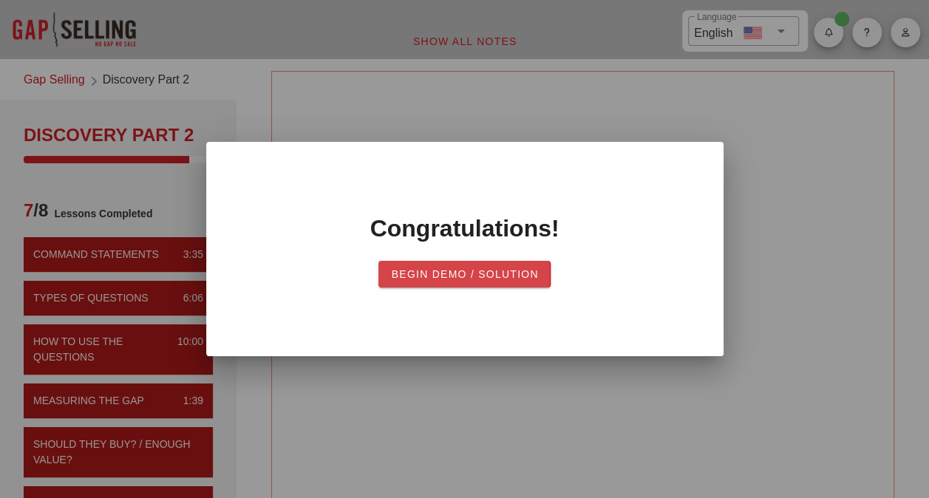
click at [477, 272] on span "Begin Demo / Solution" at bounding box center [464, 274] width 148 height 12
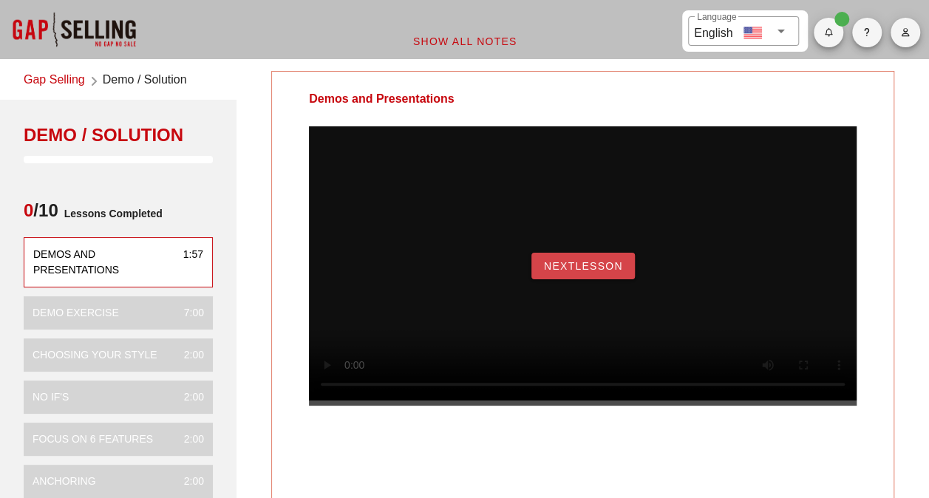
click at [589, 272] on span "NextLesson" at bounding box center [583, 266] width 80 height 12
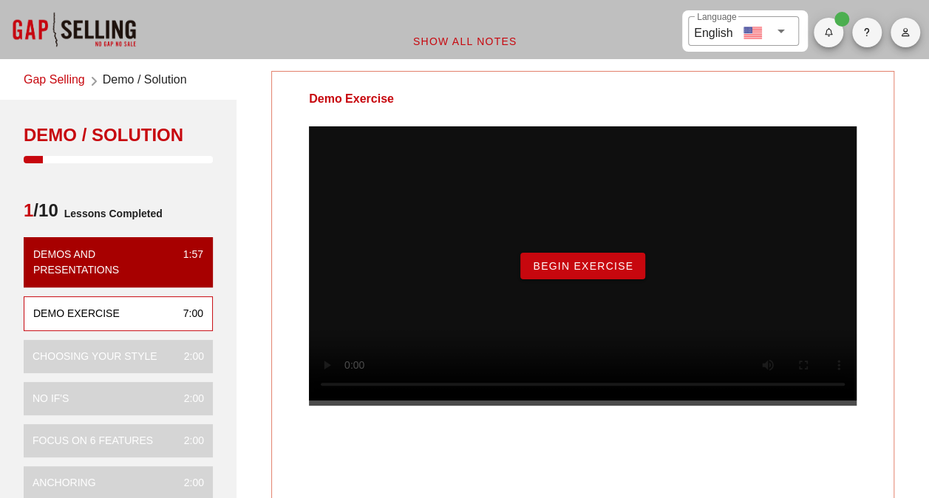
click at [550, 279] on button "Begin Exercise" at bounding box center [582, 266] width 125 height 27
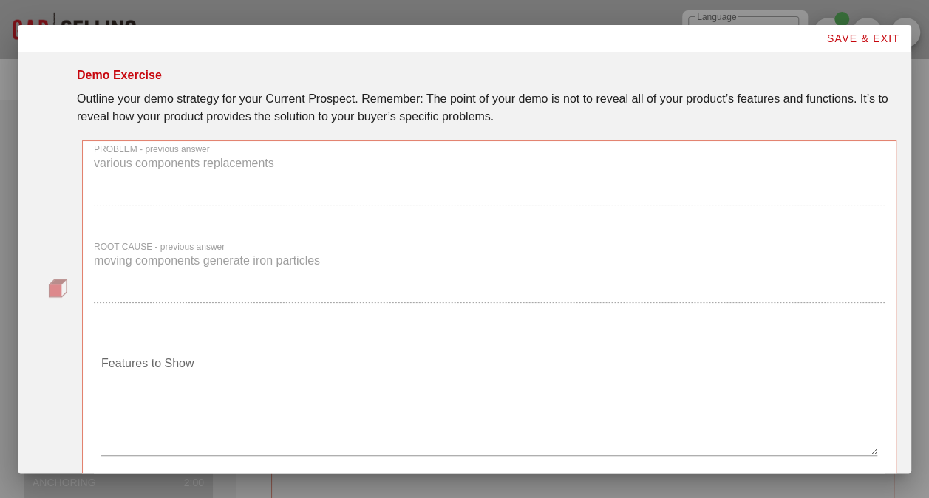
click at [881, 34] on span "SAVE & EXIT" at bounding box center [862, 39] width 74 height 12
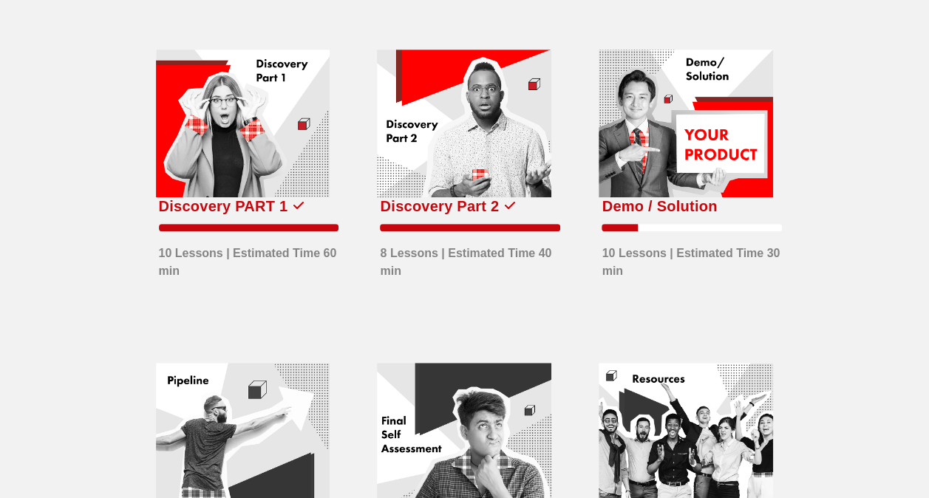
scroll to position [362, 0]
